Goal: Task Accomplishment & Management: Manage account settings

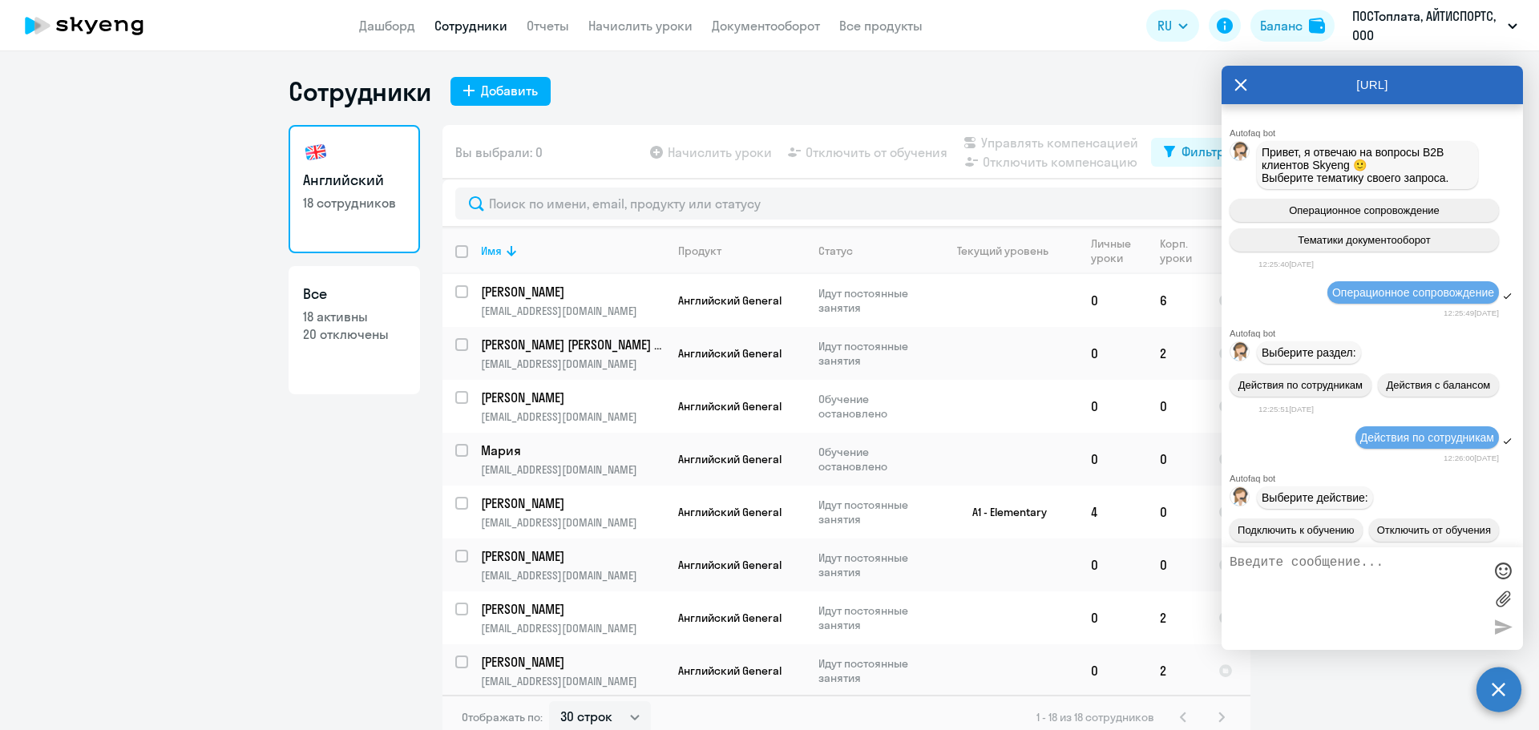
select select "30"
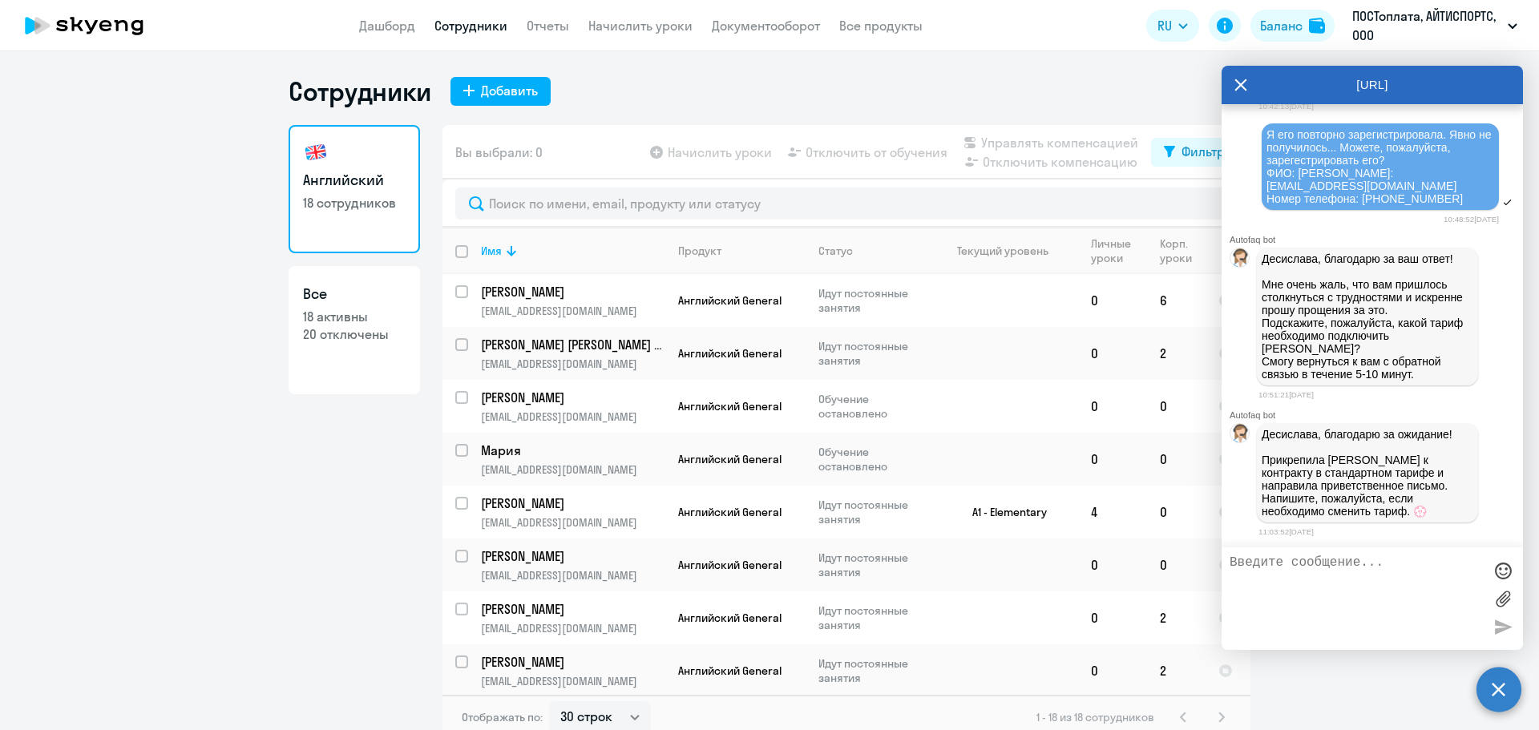
click at [1362, 569] on textarea at bounding box center [1356, 599] width 253 height 87
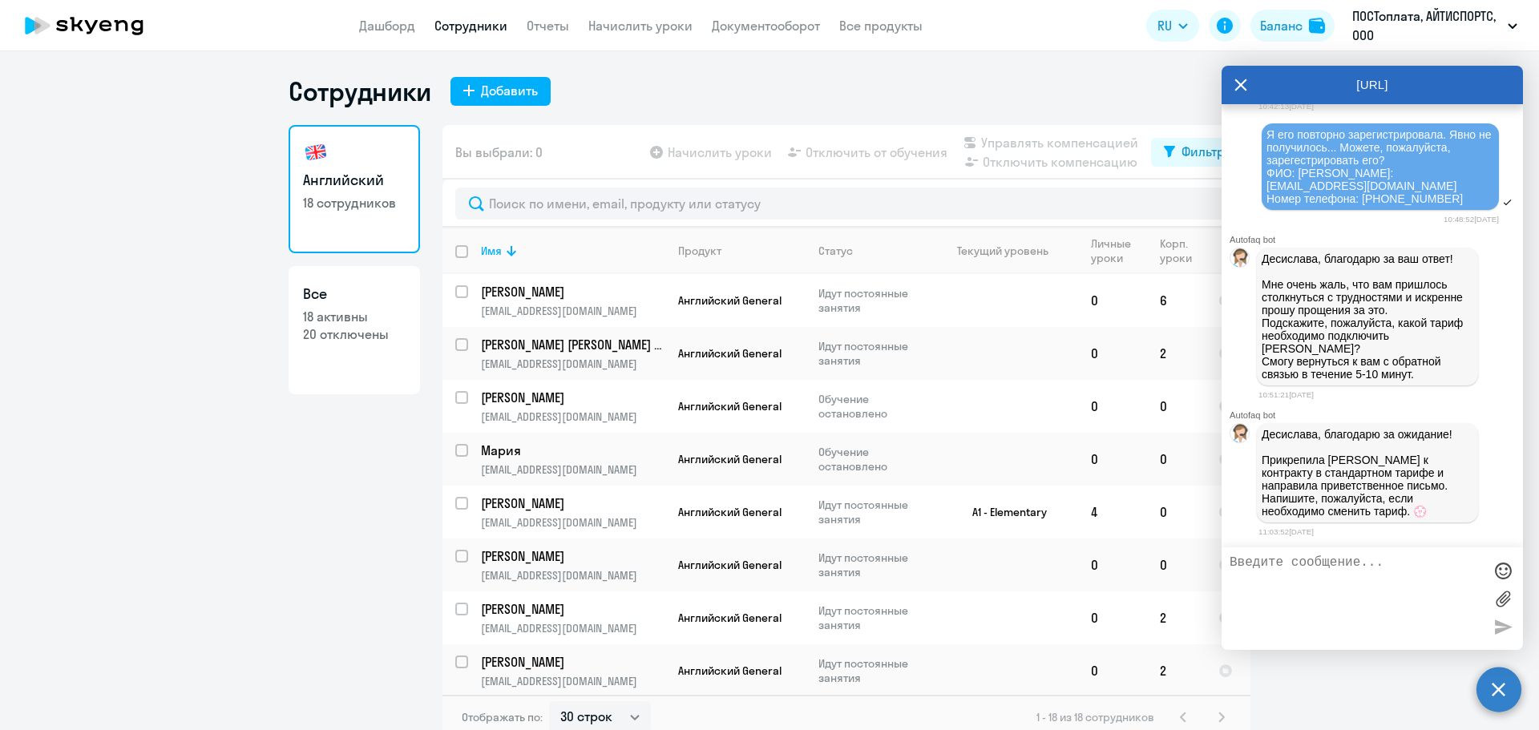
click at [1362, 569] on textarea at bounding box center [1356, 599] width 253 height 87
type textarea "[PERSON_NAME]"
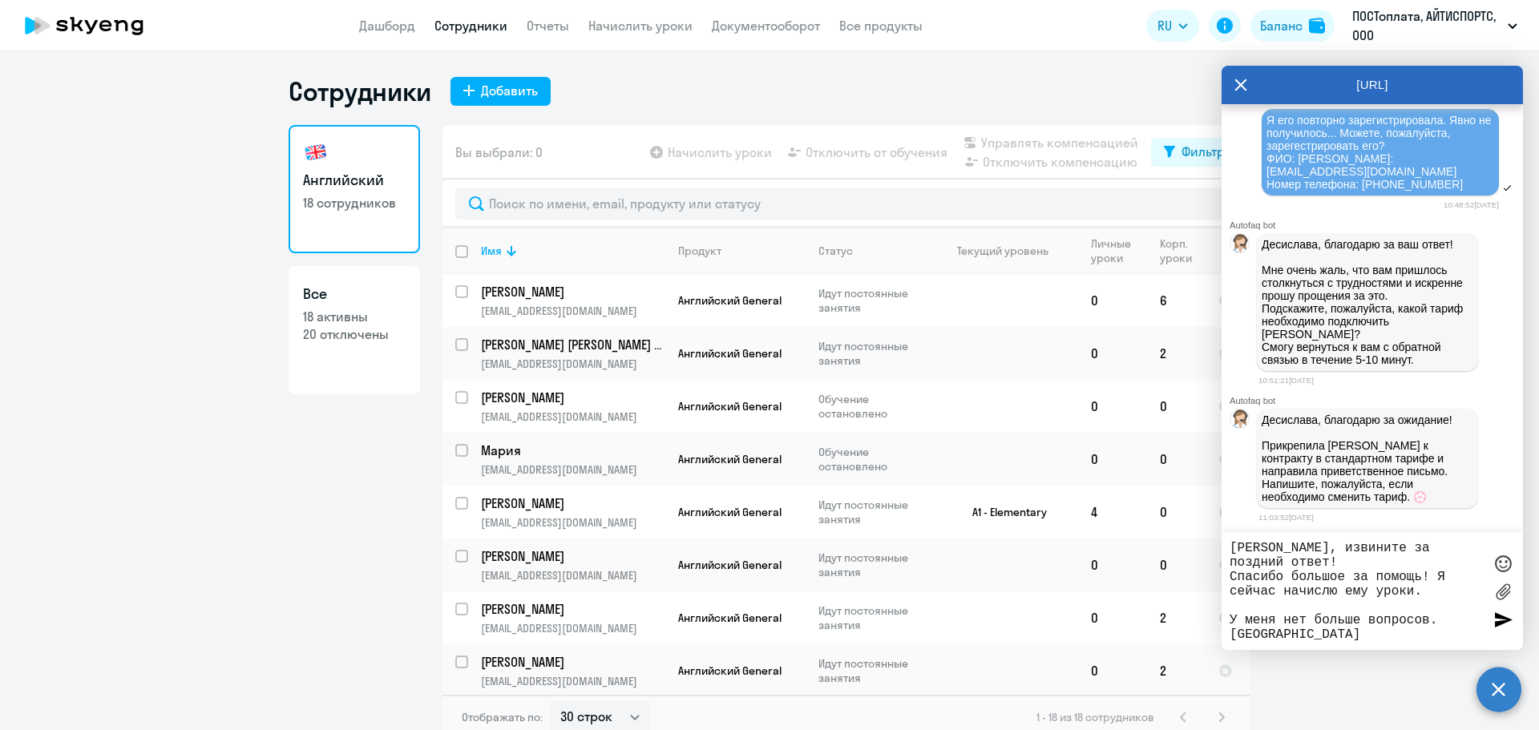
type textarea "[PERSON_NAME], извините за поздний ответ! Спасибо большое за помощь! Я сейчас н…"
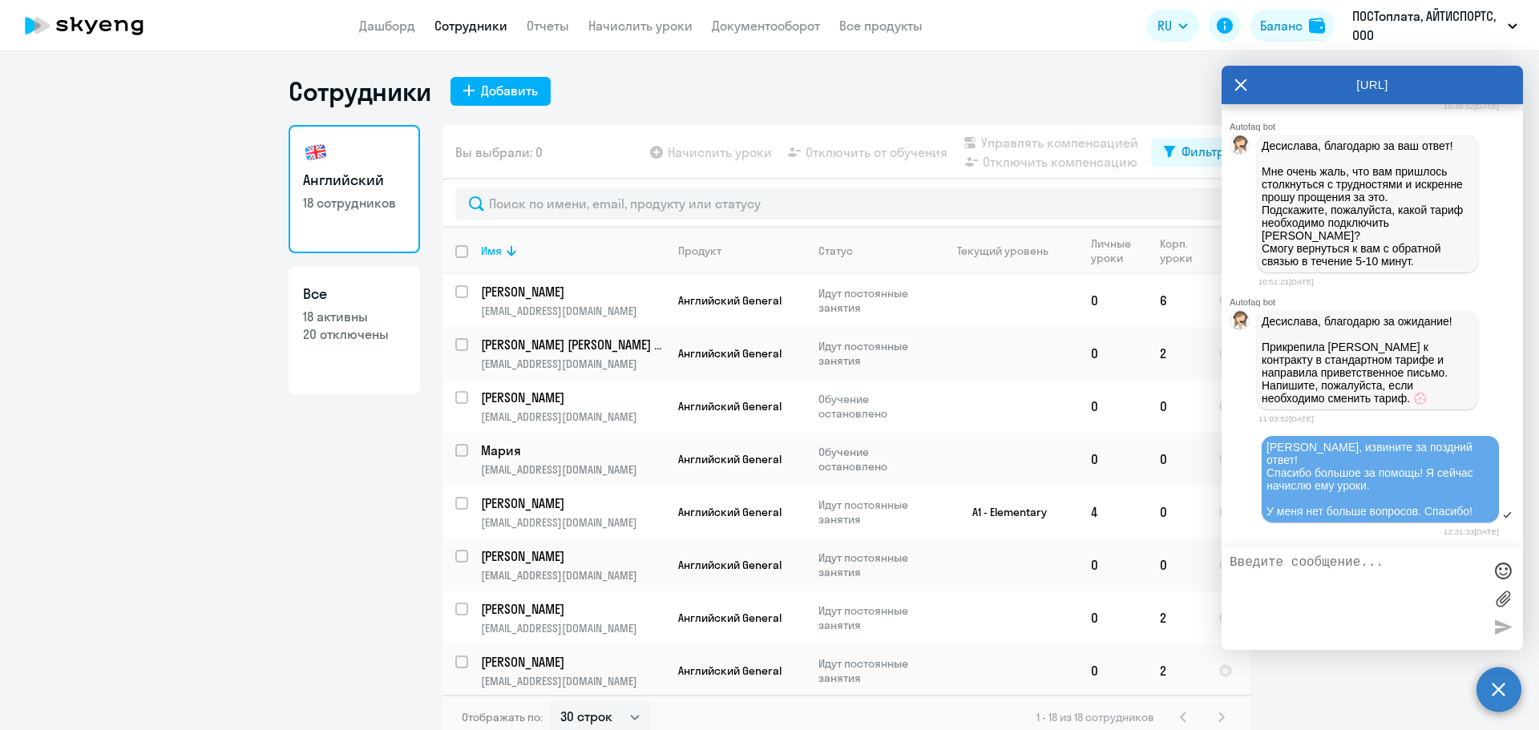
scroll to position [26696, 0]
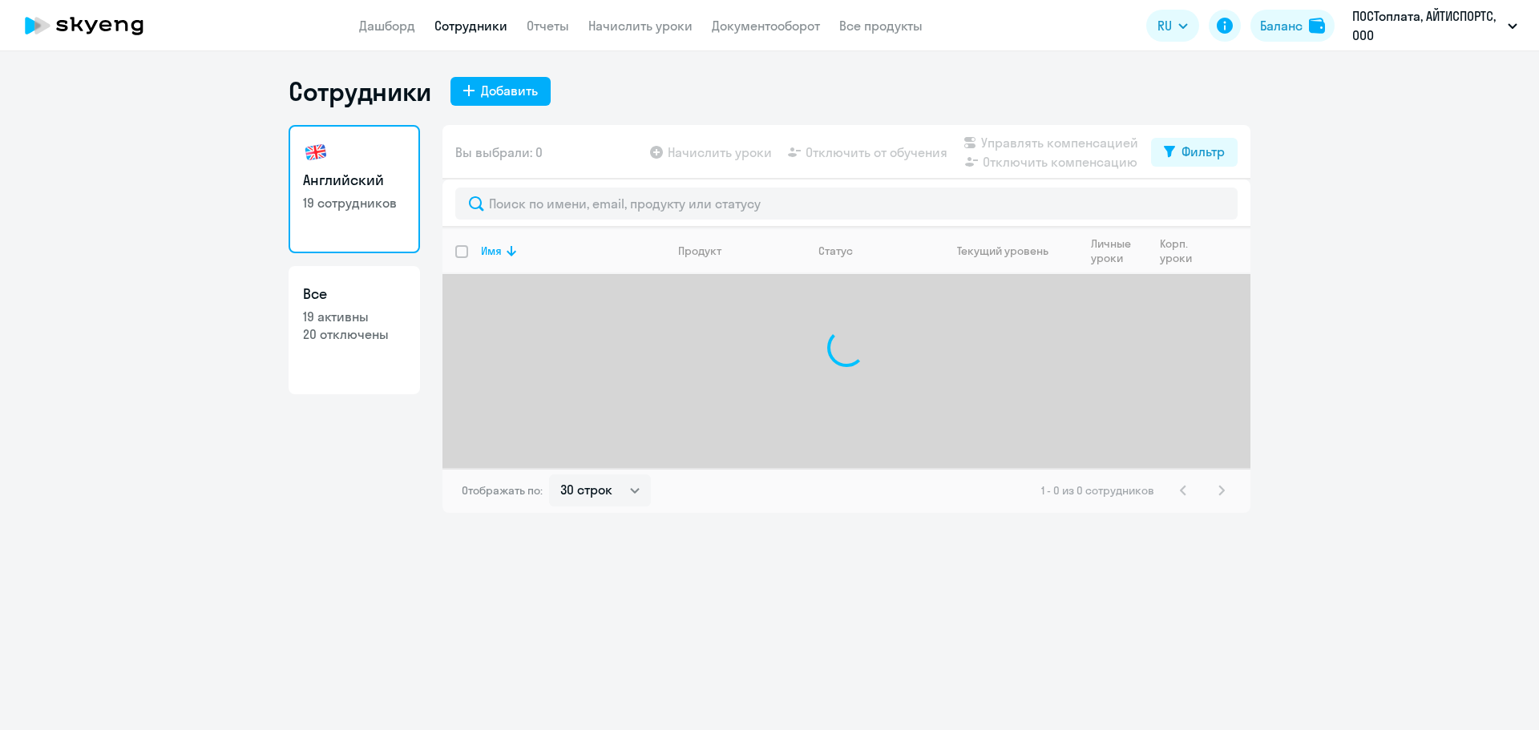
select select "30"
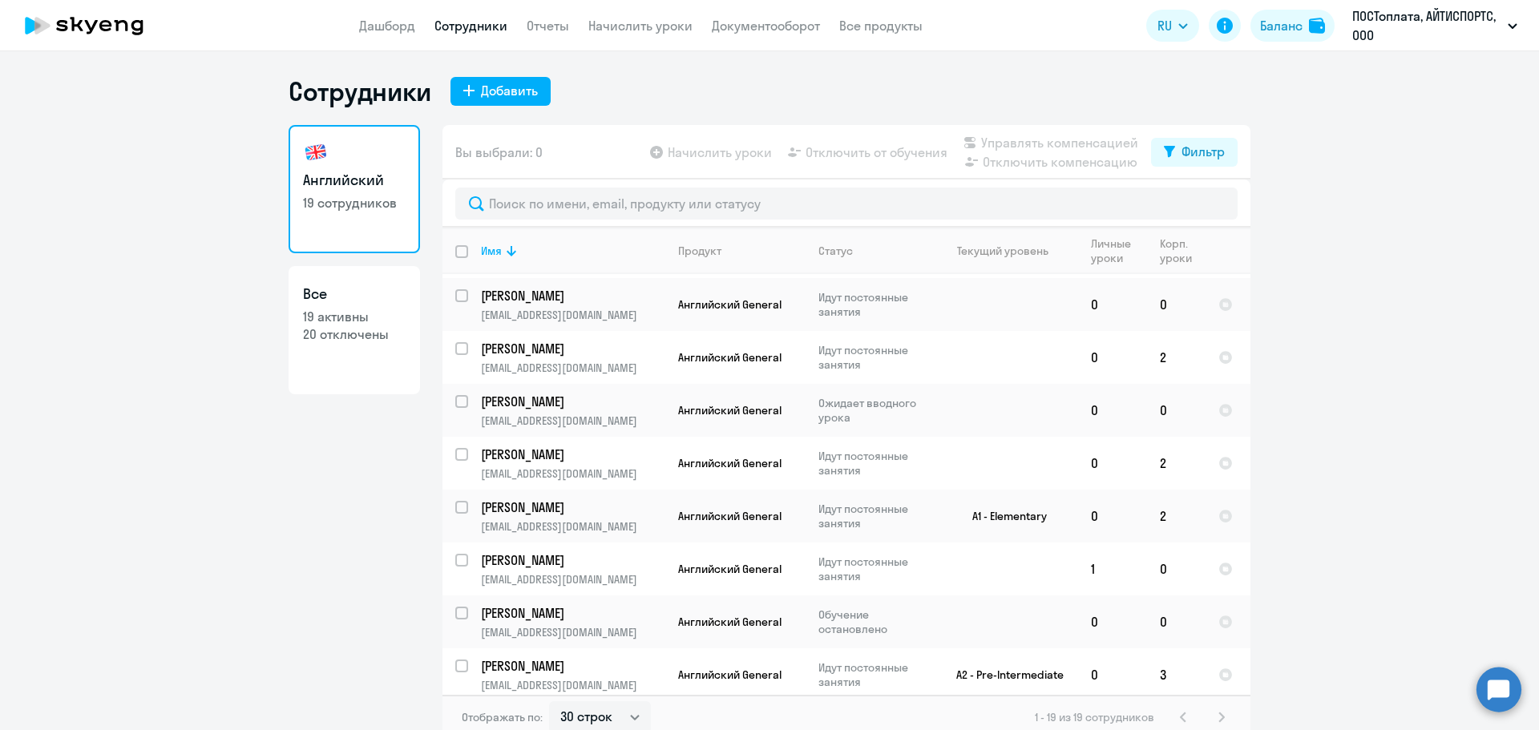
scroll to position [321, 0]
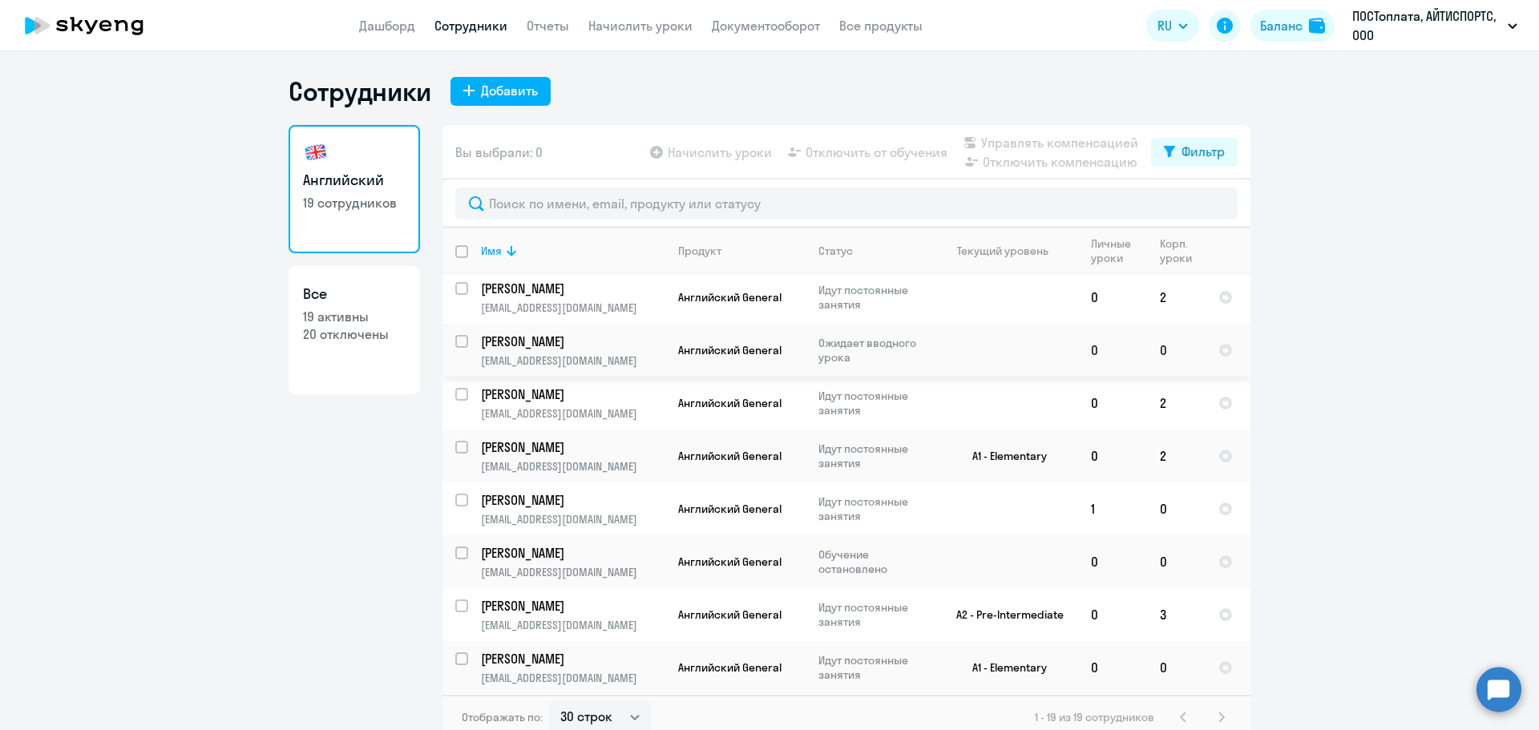
click at [460, 338] on input "select row 42944769" at bounding box center [471, 351] width 32 height 32
checkbox input "true"
click at [738, 156] on span "Начислить уроки" at bounding box center [720, 152] width 104 height 19
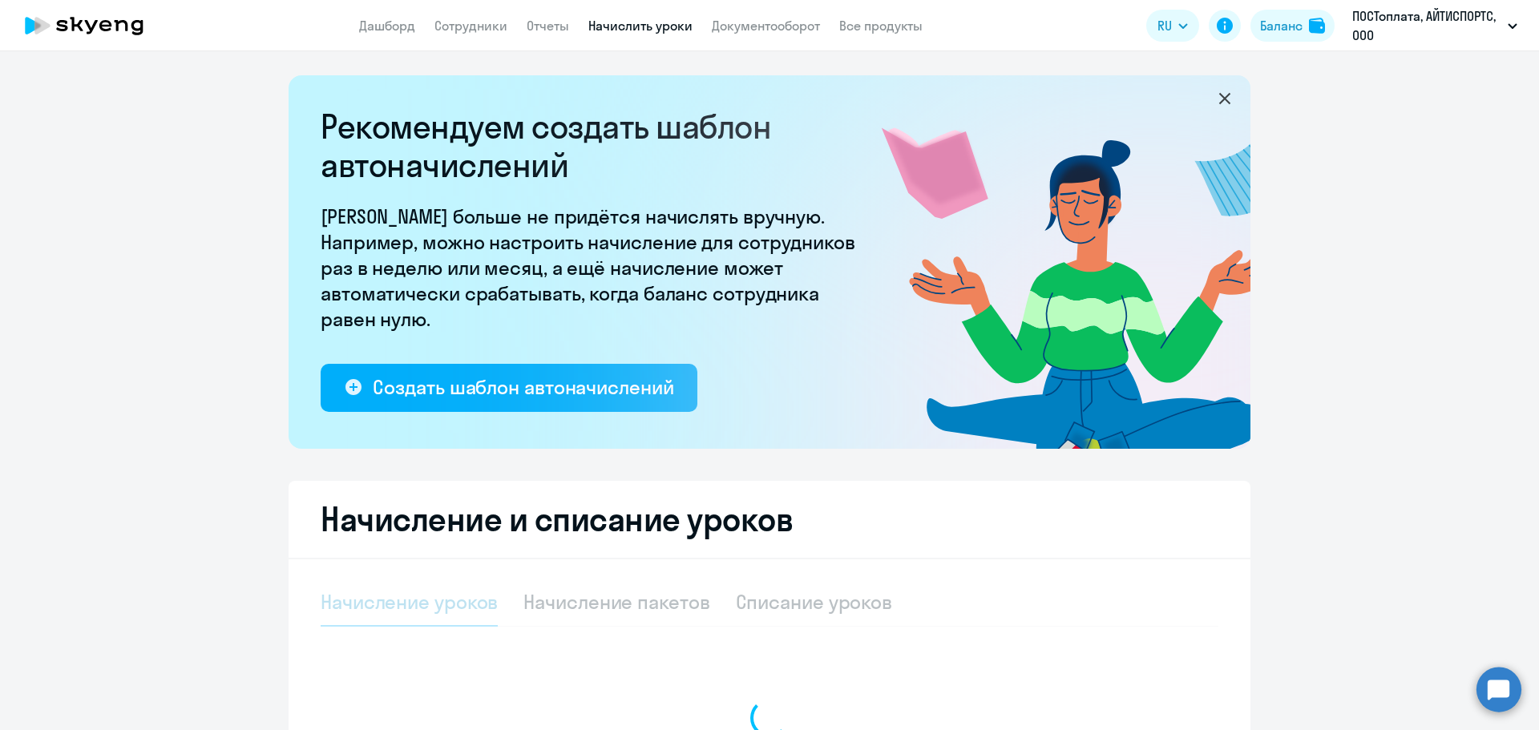
select select "10"
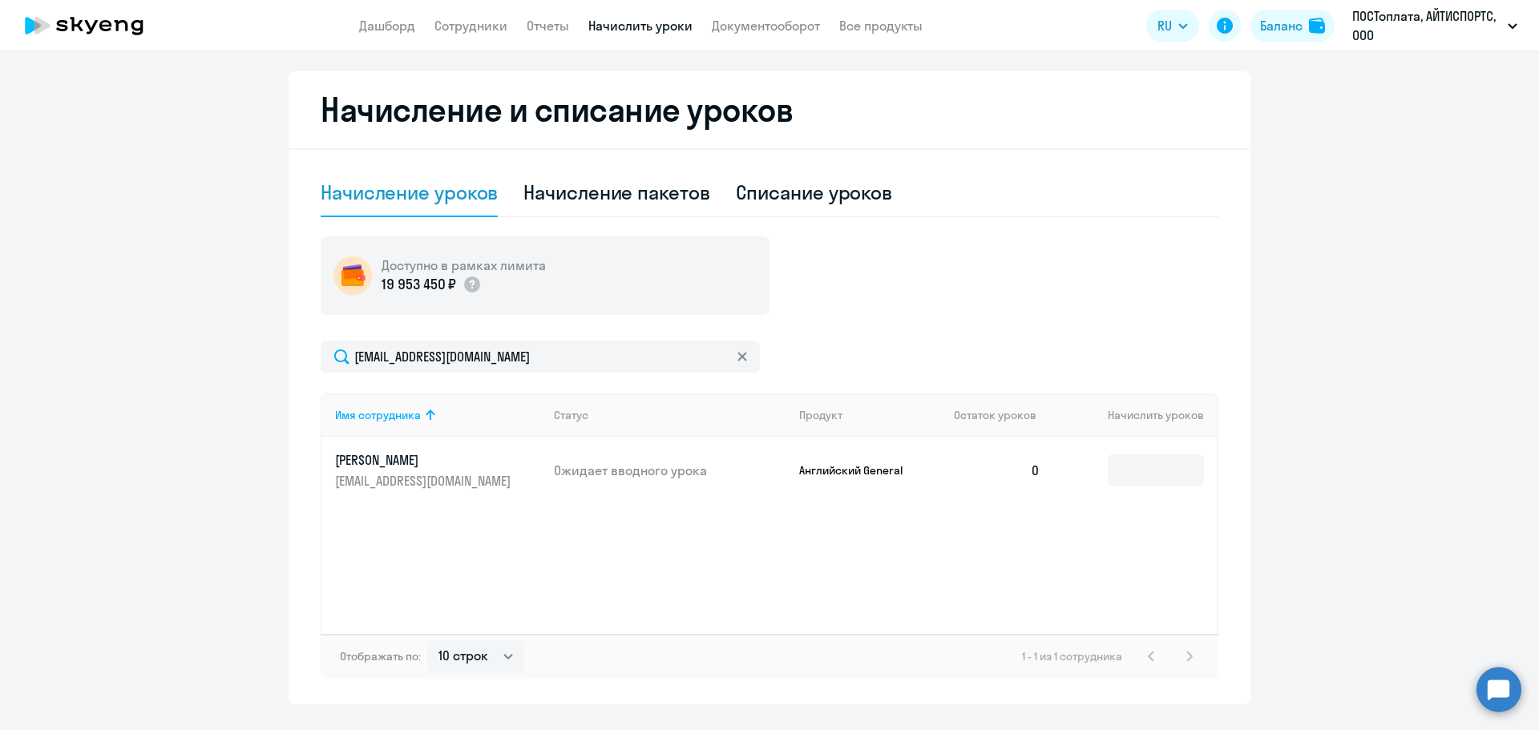
scroll to position [448, 0]
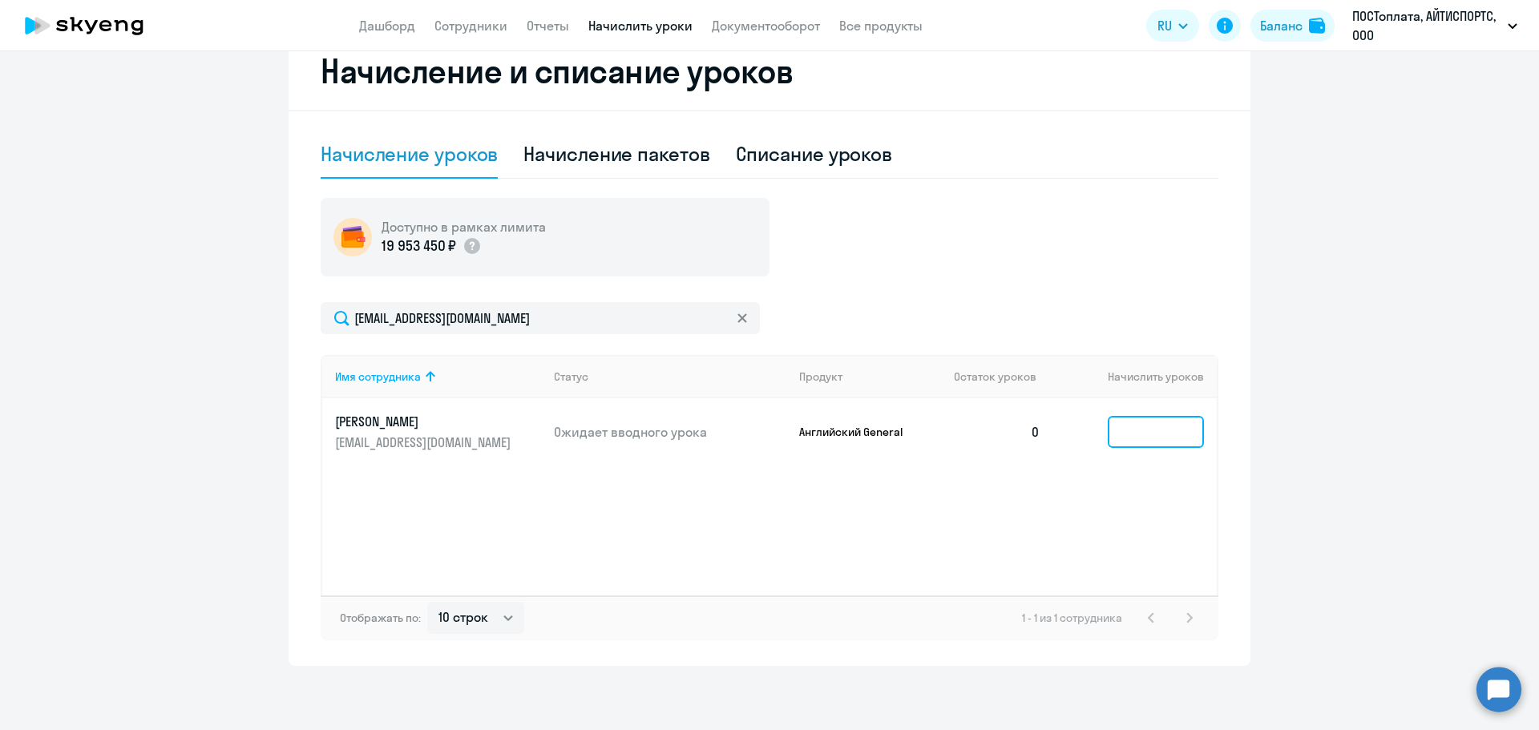
click at [1163, 436] on input at bounding box center [1156, 432] width 96 height 32
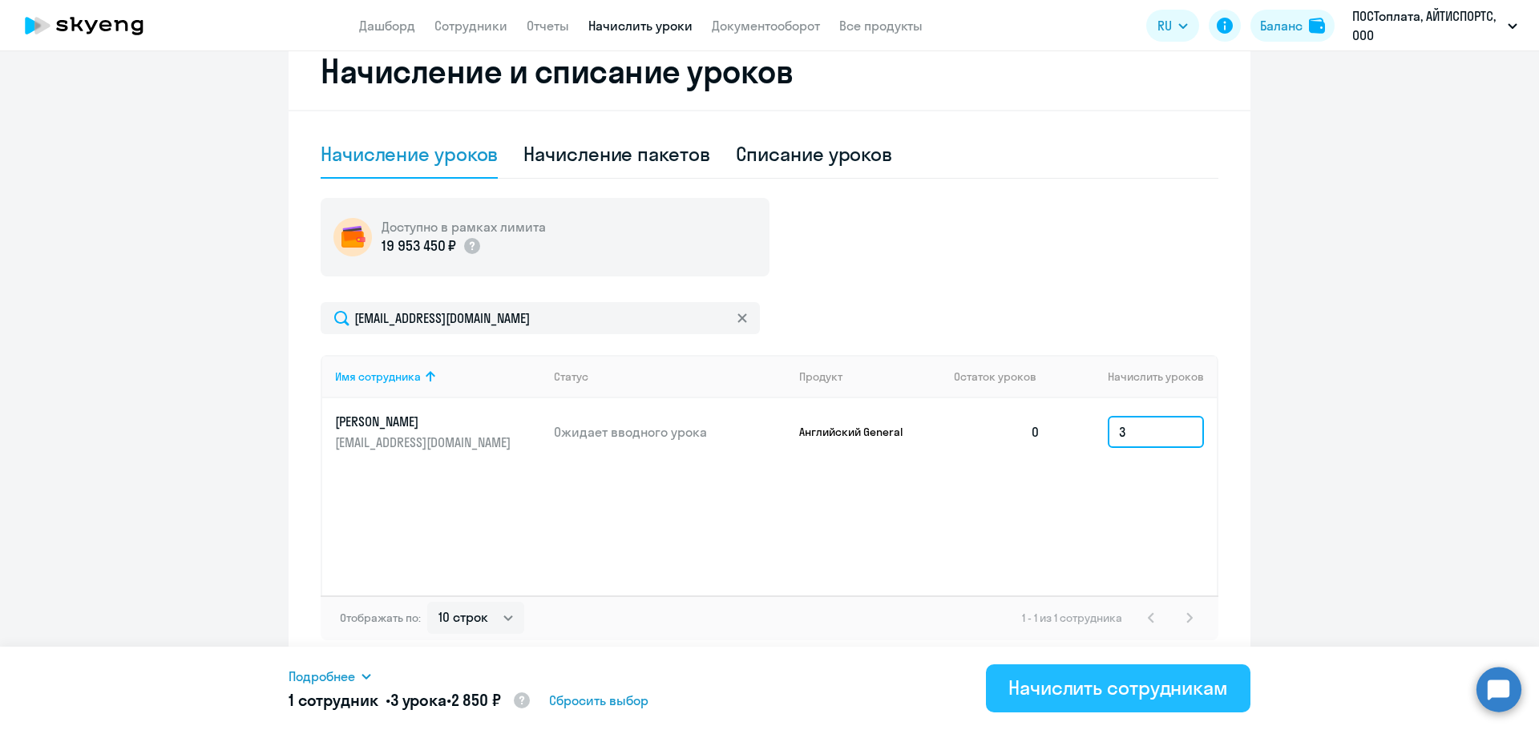
type input "3"
click at [1026, 689] on div "Начислить сотрудникам" at bounding box center [1119, 688] width 220 height 26
